Goal: Find specific page/section

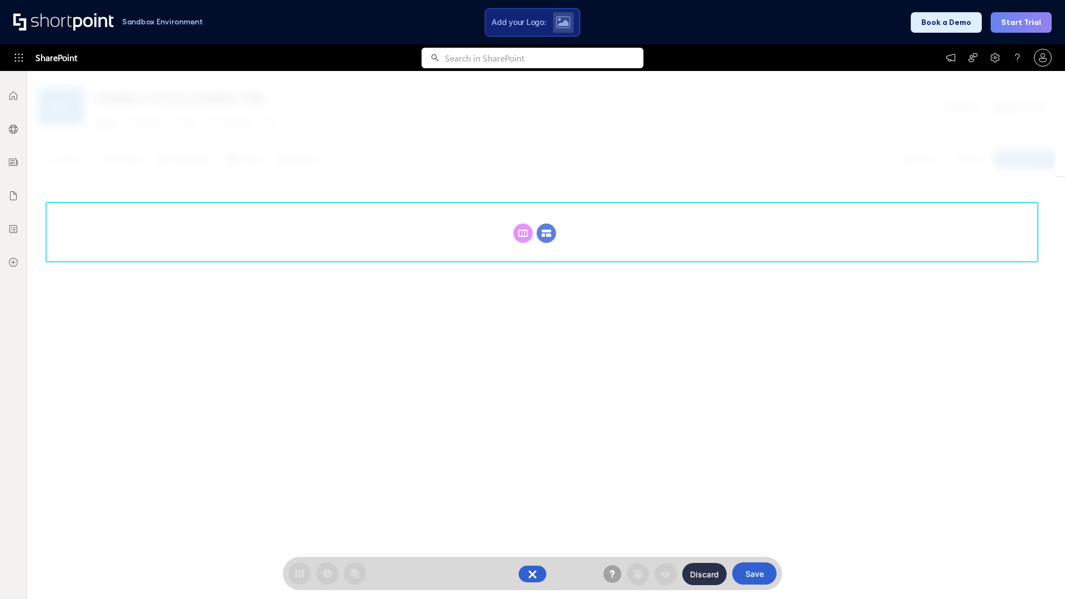
scroll to position [153, 0]
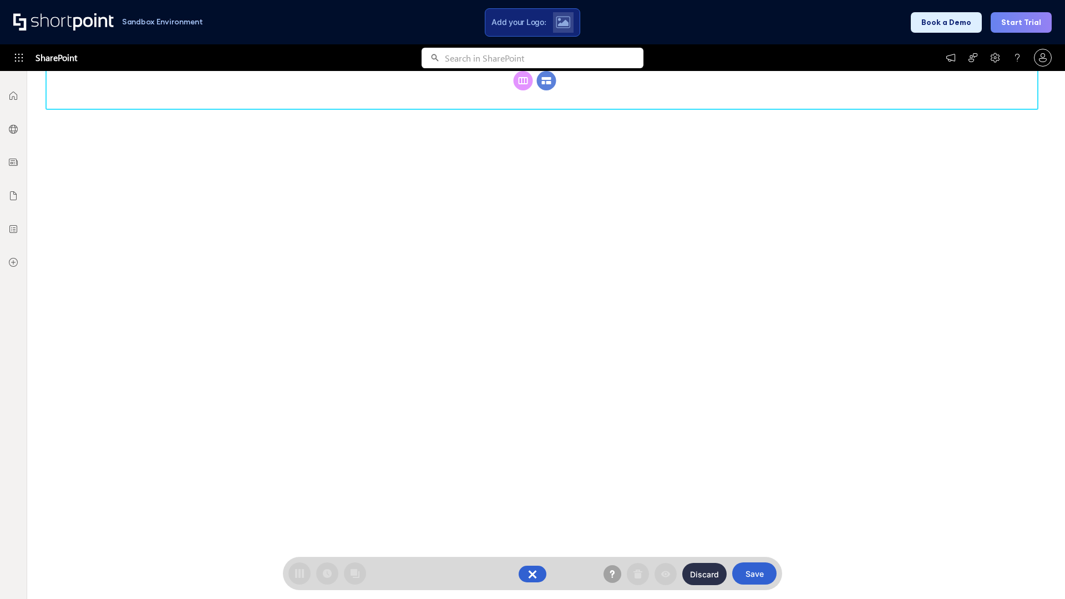
click at [546, 90] on circle at bounding box center [546, 80] width 19 height 19
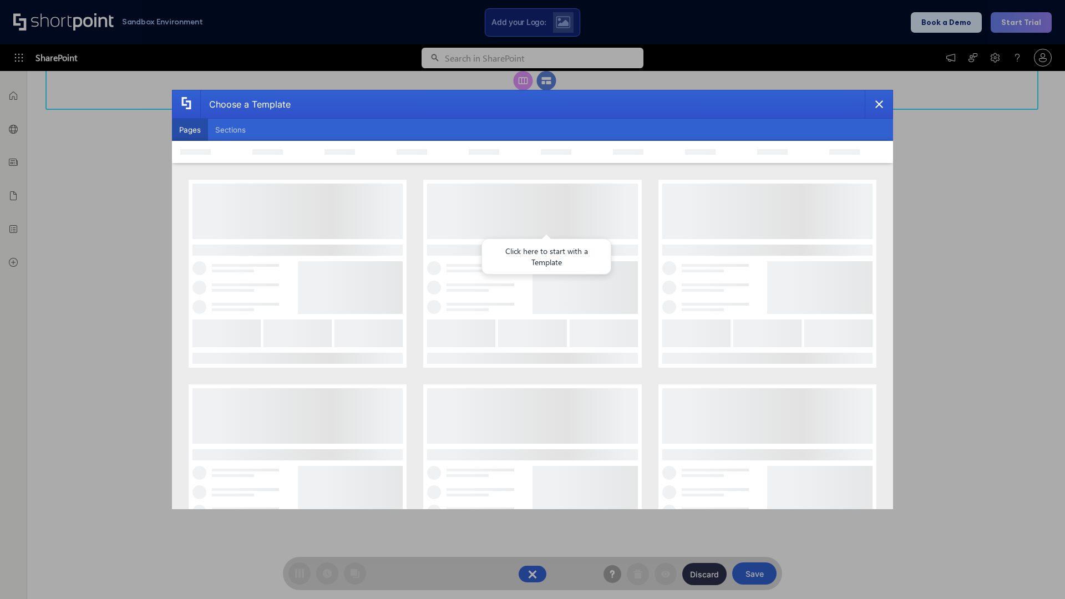
scroll to position [0, 0]
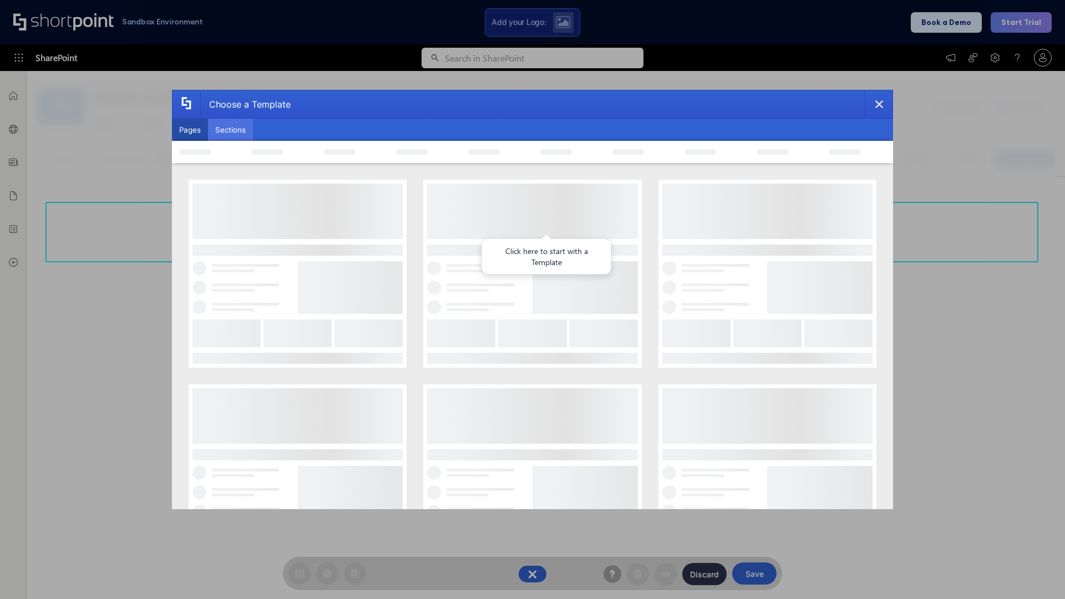
click at [230, 130] on button "Sections" at bounding box center [230, 130] width 45 height 22
type input "HR Hub"
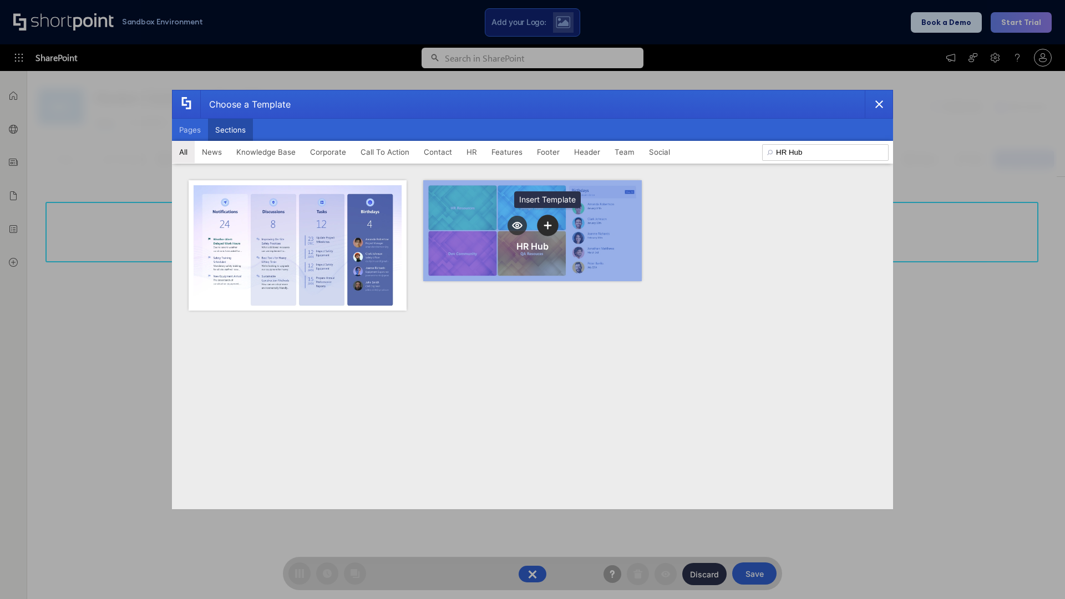
click at [547, 225] on icon "template selector" at bounding box center [547, 225] width 8 height 8
